Goal: Information Seeking & Learning: Learn about a topic

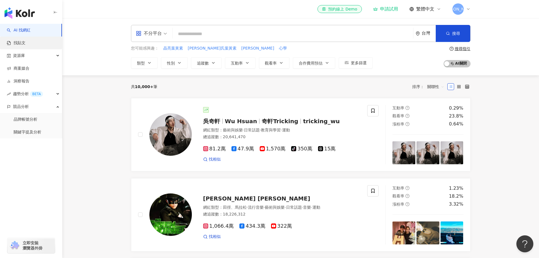
click at [24, 44] on link "找貼文" at bounding box center [16, 43] width 19 height 6
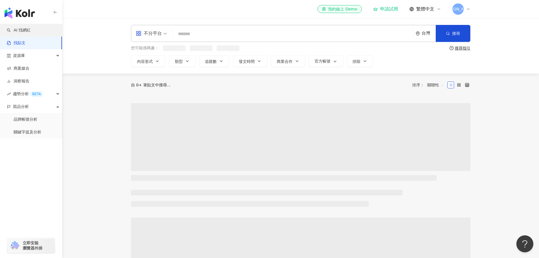
click at [31, 29] on link "AI 找網紅" at bounding box center [19, 30] width 24 height 6
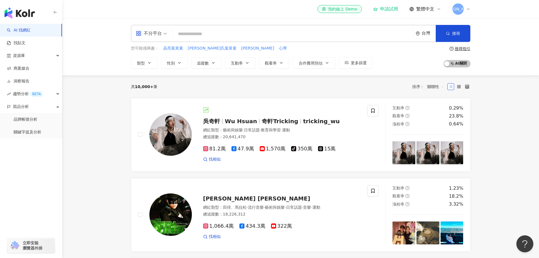
drag, startPoint x: 216, startPoint y: 35, endPoint x: 345, endPoint y: 85, distance: 138.4
click at [216, 36] on input "search" at bounding box center [293, 34] width 236 height 11
type input "*"
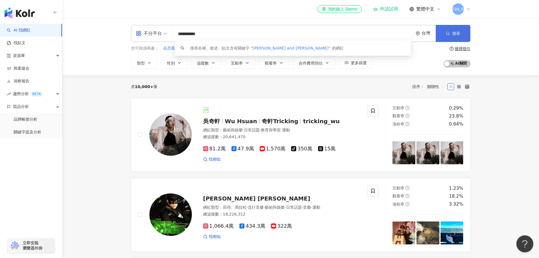
click at [457, 35] on span "搜尋" at bounding box center [456, 33] width 8 height 5
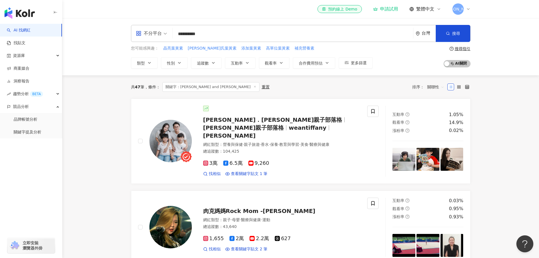
click at [203, 34] on input "**********" at bounding box center [293, 34] width 236 height 11
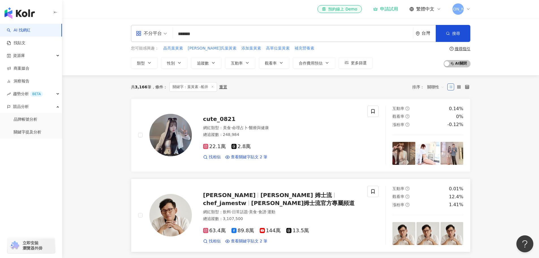
type input "*******"
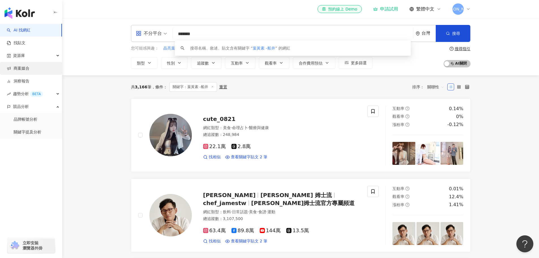
click at [29, 68] on link "商案媒合" at bounding box center [18, 69] width 23 height 6
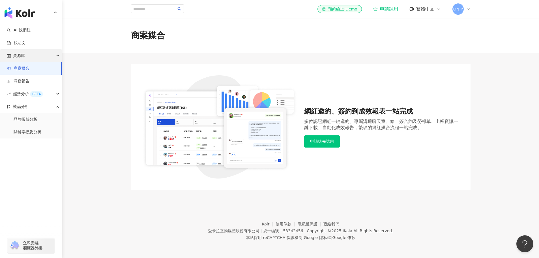
click at [30, 55] on div "資源庫" at bounding box center [31, 55] width 62 height 13
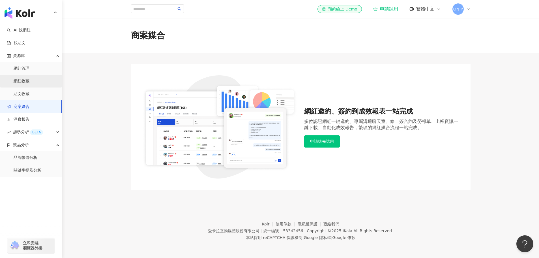
click at [28, 79] on link "網紅收藏" at bounding box center [22, 81] width 16 height 6
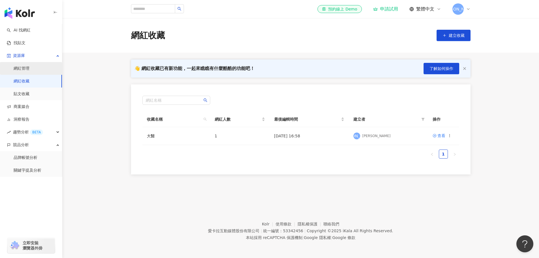
click at [27, 67] on link "網紅管理" at bounding box center [22, 69] width 16 height 6
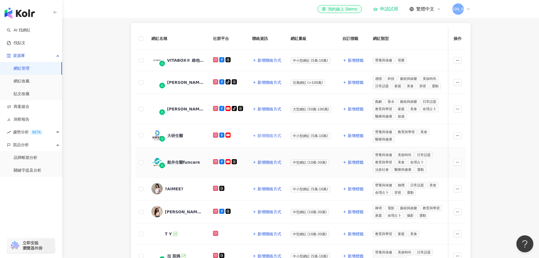
scroll to position [85, 0]
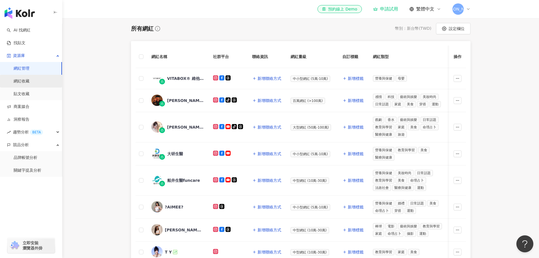
click at [20, 83] on link "網紅收藏" at bounding box center [22, 81] width 16 height 6
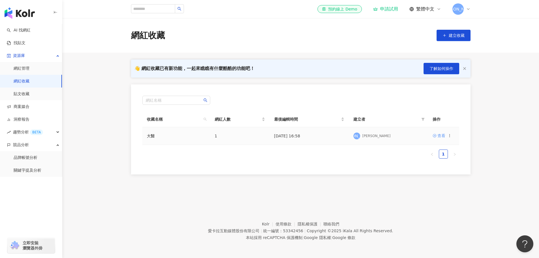
click at [436, 135] on icon at bounding box center [435, 136] width 4 height 4
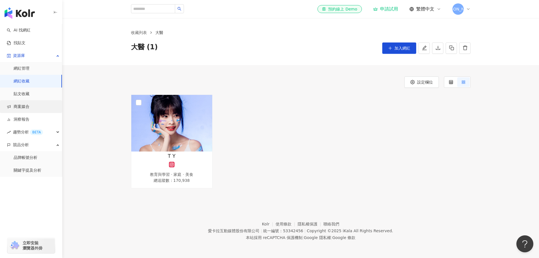
click at [24, 108] on link "商案媒合" at bounding box center [18, 107] width 23 height 6
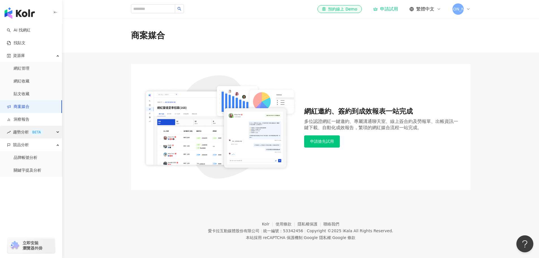
click at [30, 133] on span "趨勢分析 BETA" at bounding box center [28, 132] width 30 height 13
click at [36, 146] on link "Hashtag 排行" at bounding box center [27, 145] width 26 height 6
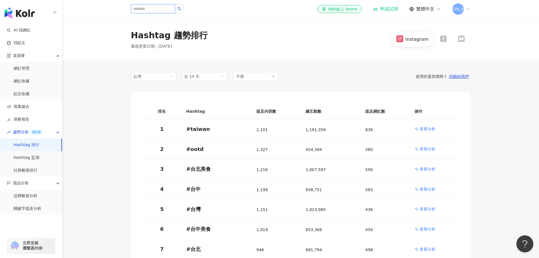
click at [147, 11] on input "search" at bounding box center [153, 8] width 44 height 9
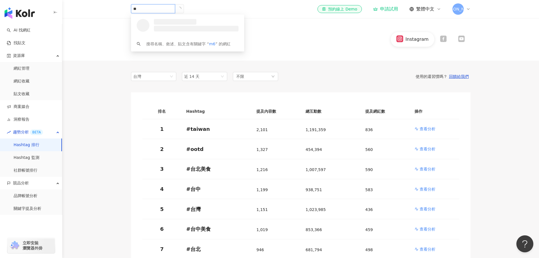
type input "*"
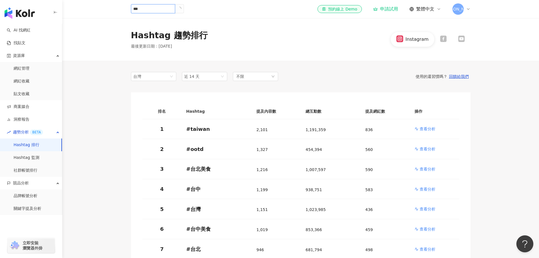
type input "**"
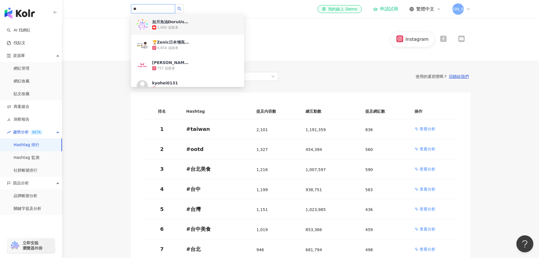
drag, startPoint x: 194, startPoint y: 7, endPoint x: 228, endPoint y: 9, distance: 33.1
click at [184, 8] on button "button" at bounding box center [179, 8] width 9 height 9
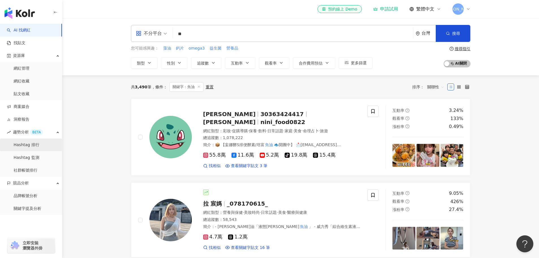
click at [31, 143] on link "Hashtag 排行" at bounding box center [27, 145] width 26 height 6
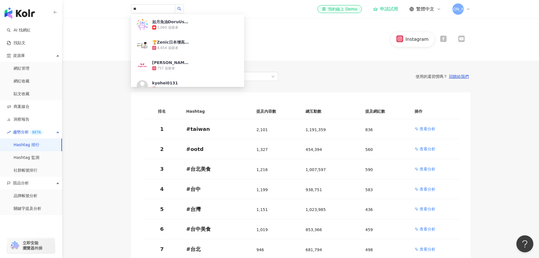
click at [340, 53] on div "Hashtag 趨勢排行 最後更新日期 ： [DATE] Instagram" at bounding box center [300, 39] width 477 height 42
click at [268, 39] on div "Hashtag 趨勢排行 最後更新日期 ： [DATE] Instagram" at bounding box center [301, 39] width 362 height 20
drag, startPoint x: 194, startPoint y: 7, endPoint x: 200, endPoint y: 7, distance: 6.3
click at [184, 7] on button "button" at bounding box center [179, 8] width 9 height 9
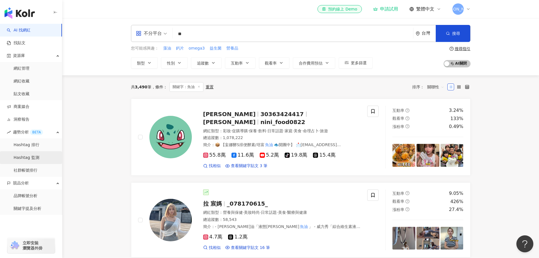
click at [34, 156] on link "Hashtag 監測" at bounding box center [27, 158] width 26 height 6
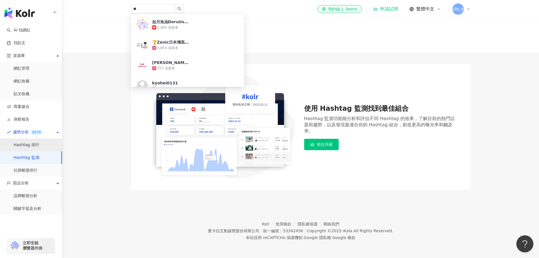
click at [33, 147] on link "Hashtag 排行" at bounding box center [27, 145] width 26 height 6
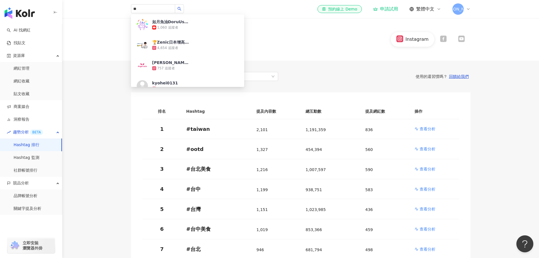
click at [25, 183] on span "競品分析" at bounding box center [21, 183] width 16 height 13
click at [27, 181] on span "競品分析" at bounding box center [21, 183] width 16 height 13
click at [31, 29] on link "AI 找網紅" at bounding box center [19, 30] width 24 height 6
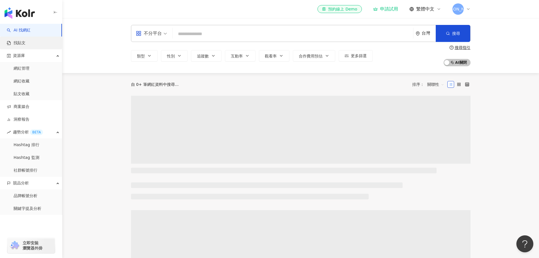
click at [25, 41] on link "找貼文" at bounding box center [16, 43] width 19 height 6
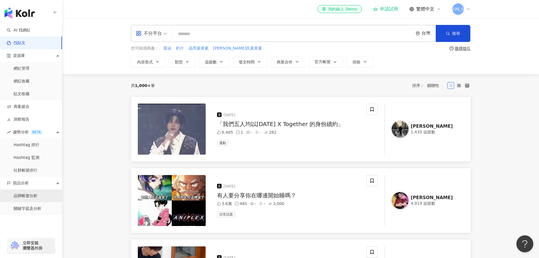
click at [30, 195] on link "品牌帳號分析" at bounding box center [26, 196] width 24 height 6
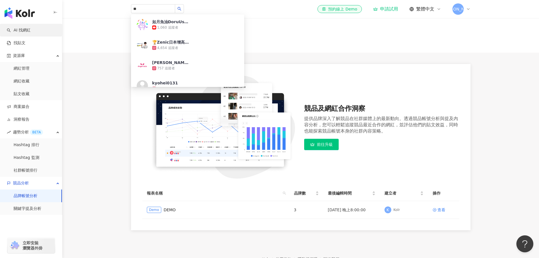
click at [23, 32] on link "AI 找網紅" at bounding box center [19, 30] width 24 height 6
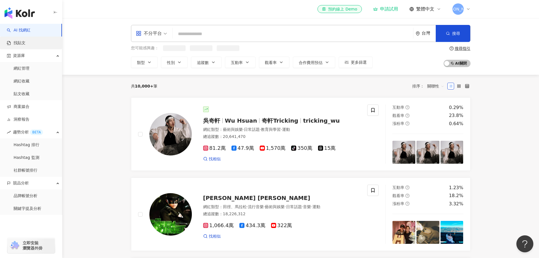
click at [25, 44] on link "找貼文" at bounding box center [16, 43] width 19 height 6
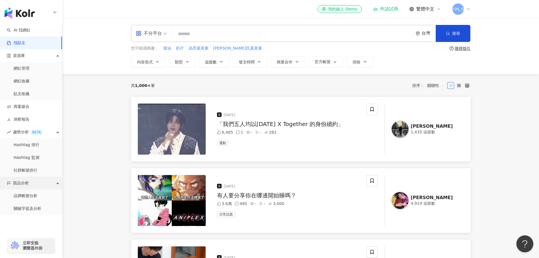
click at [32, 185] on div "競品分析" at bounding box center [31, 183] width 62 height 13
drag, startPoint x: 26, startPoint y: 28, endPoint x: 33, endPoint y: 29, distance: 6.6
click at [26, 28] on link "AI 找網紅" at bounding box center [19, 30] width 24 height 6
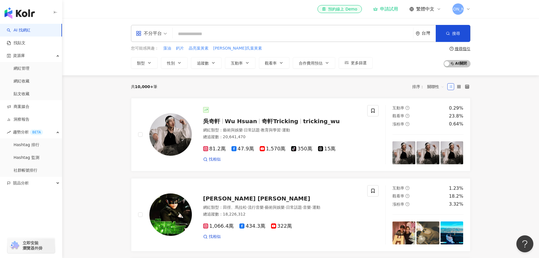
click at [205, 35] on input "search" at bounding box center [293, 34] width 236 height 11
click at [26, 82] on link "網紅收藏" at bounding box center [22, 81] width 16 height 6
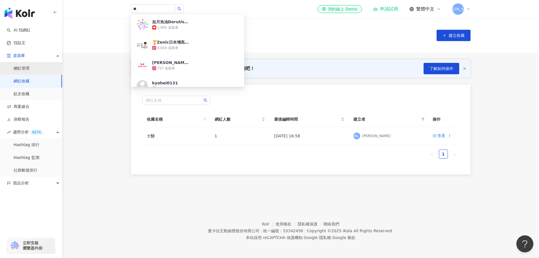
click at [18, 69] on link "網紅管理" at bounding box center [22, 69] width 16 height 6
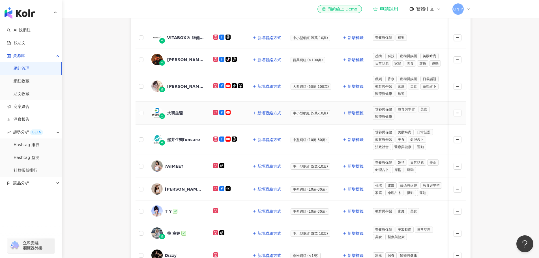
scroll to position [113, 0]
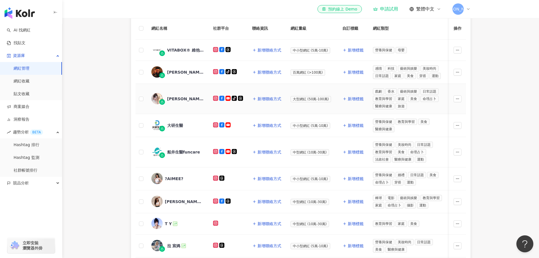
click at [177, 97] on div "[PERSON_NAME]" at bounding box center [185, 99] width 37 height 6
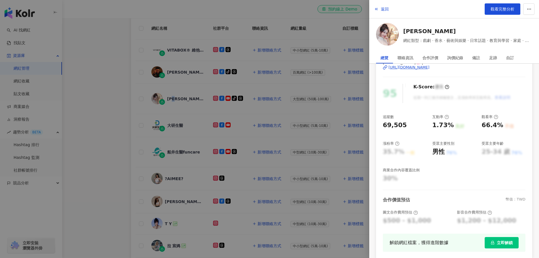
scroll to position [57, 0]
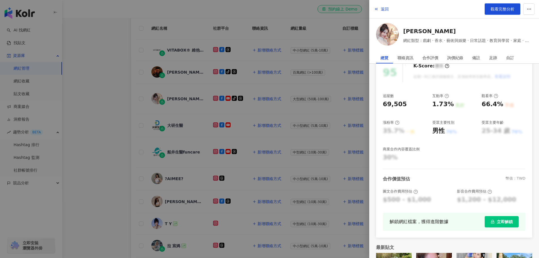
drag, startPoint x: 115, startPoint y: 125, endPoint x: 122, endPoint y: 124, distance: 7.2
click at [115, 124] on div at bounding box center [269, 129] width 539 height 258
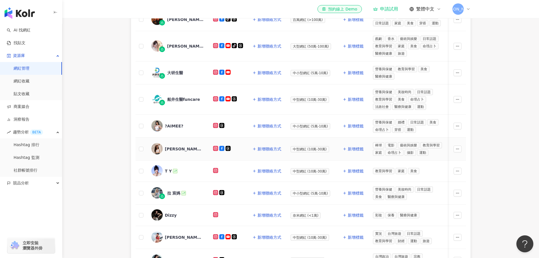
scroll to position [170, 0]
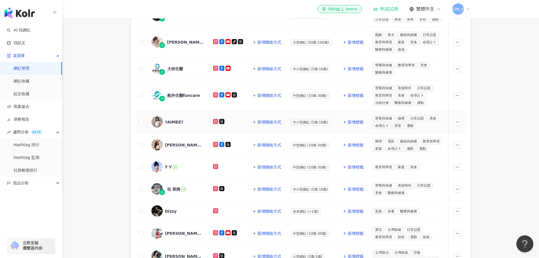
click at [175, 121] on div "?AIMEE?" at bounding box center [174, 122] width 18 height 6
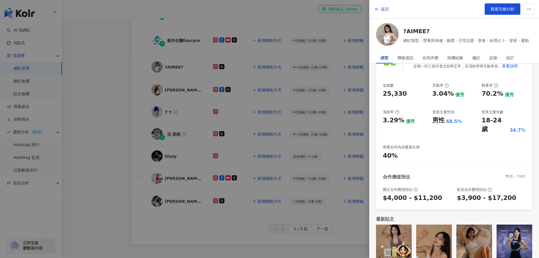
scroll to position [278, 0]
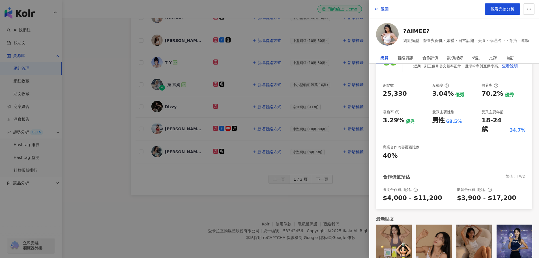
click at [83, 136] on div at bounding box center [269, 129] width 539 height 258
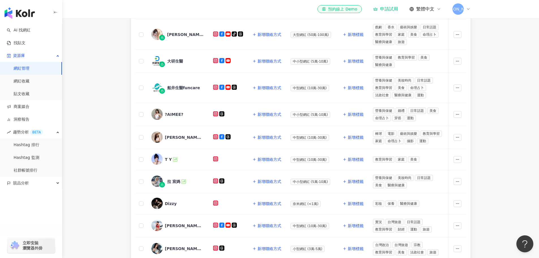
scroll to position [164, 0]
